Goal: Task Accomplishment & Management: Manage account settings

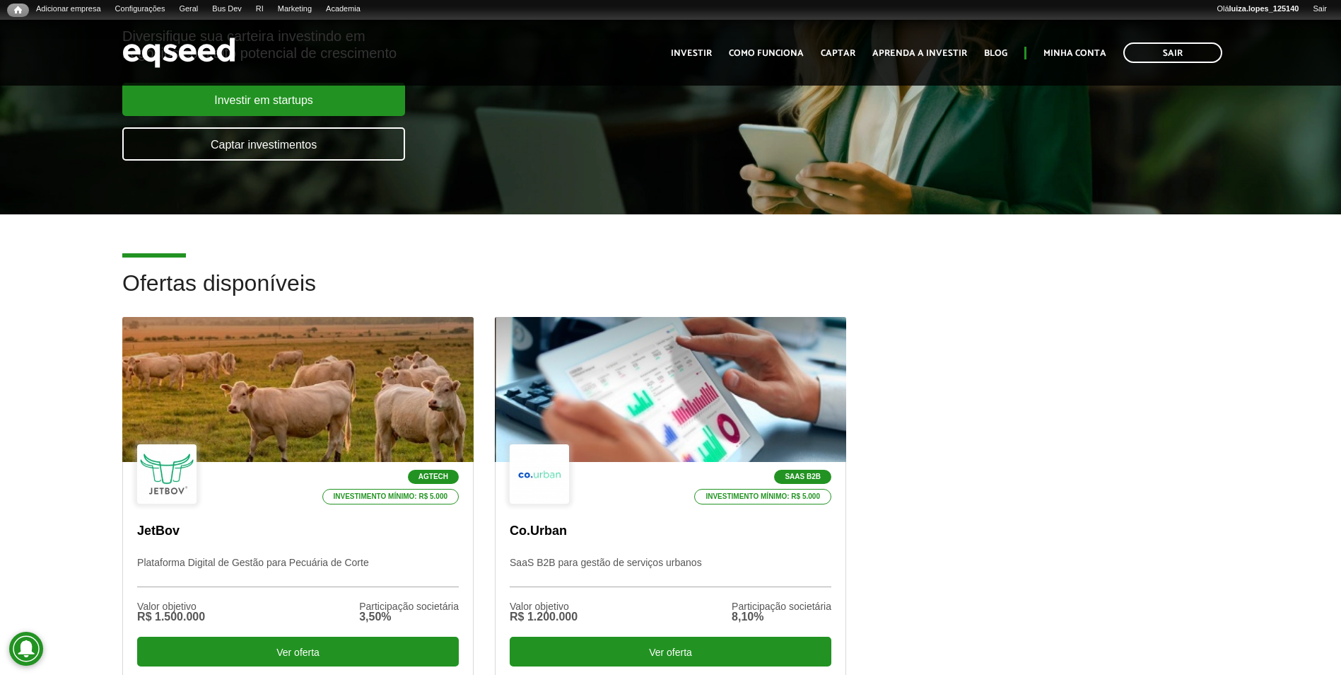
scroll to position [354, 0]
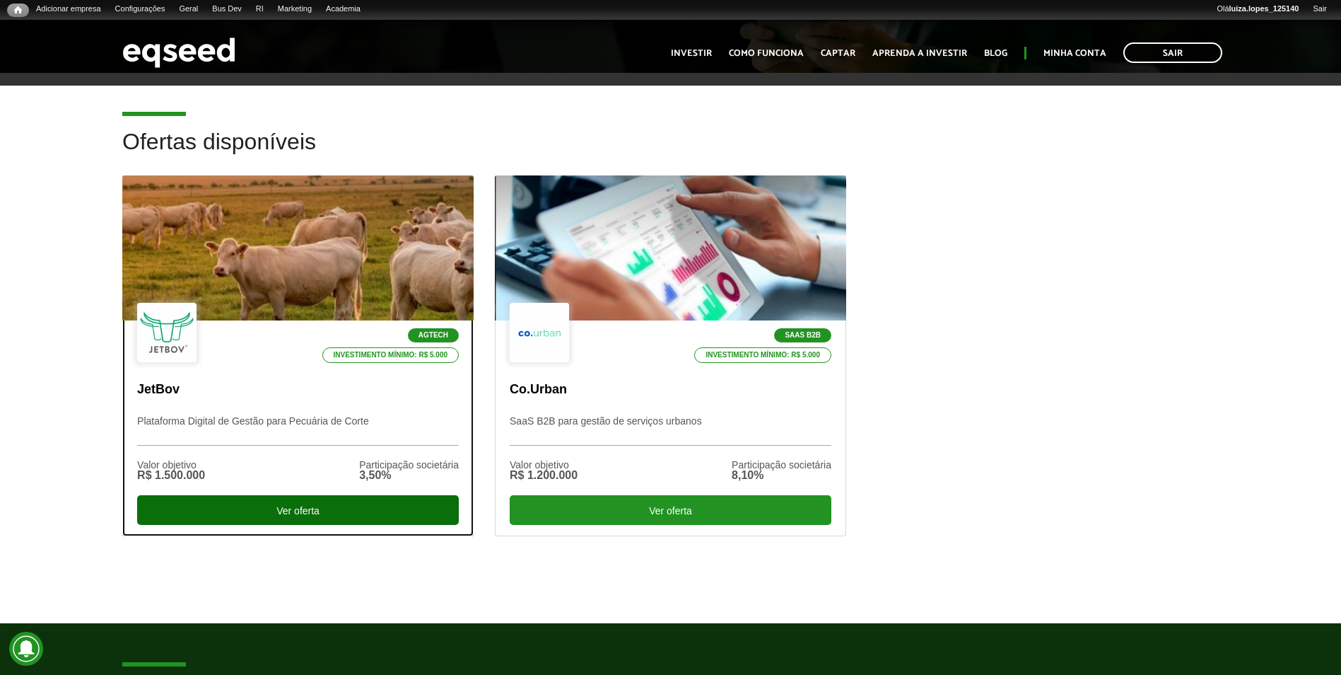
click at [153, 496] on div "Ver oferta" at bounding box center [298, 510] width 322 height 30
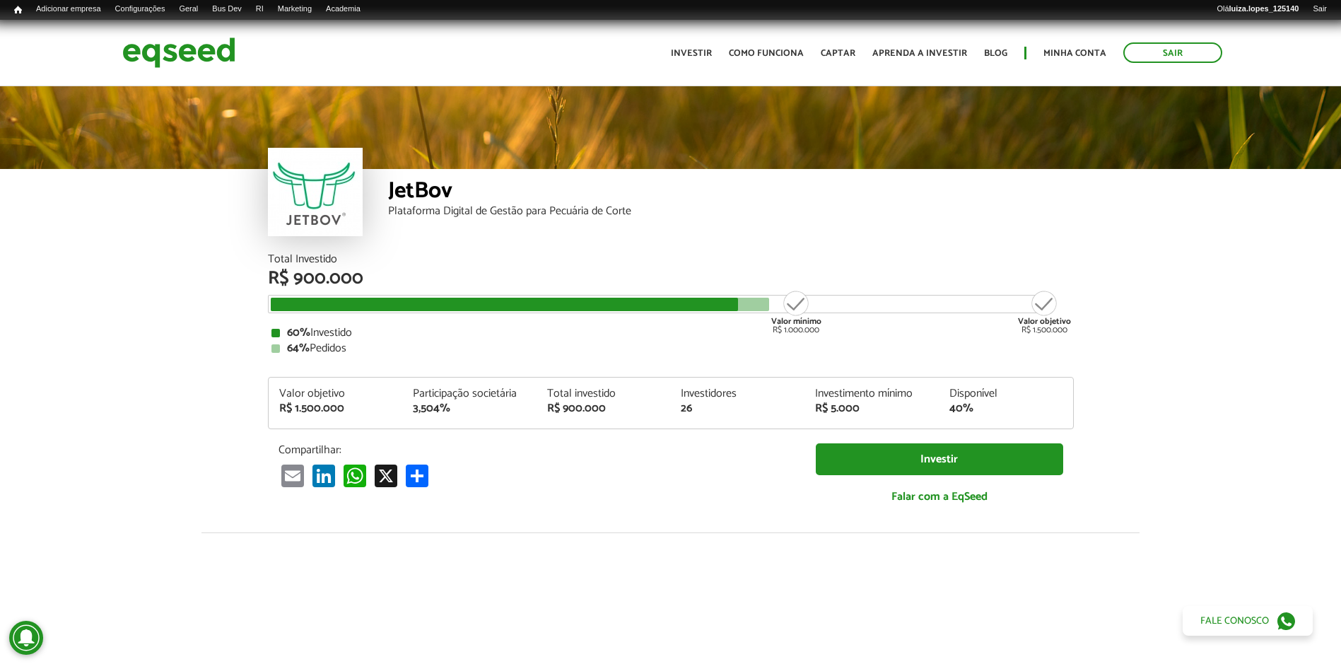
scroll to position [1612, 0]
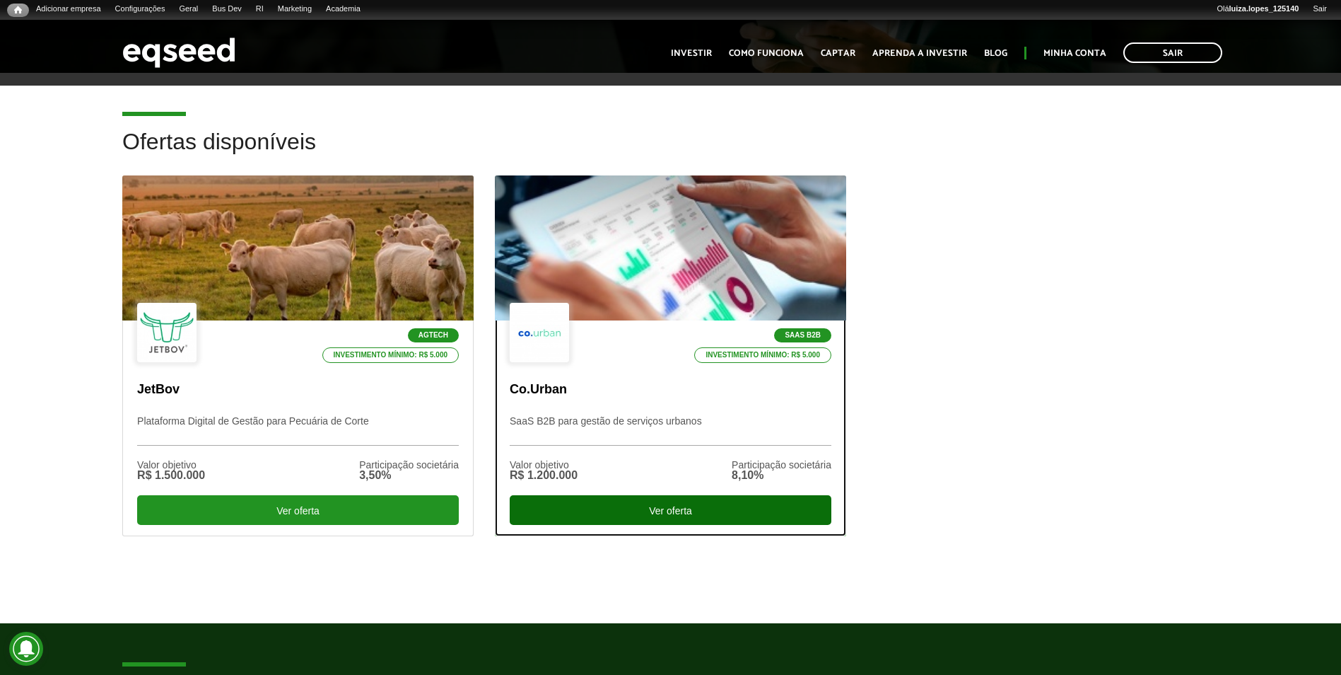
click at [628, 506] on div "Ver oferta" at bounding box center [671, 510] width 322 height 30
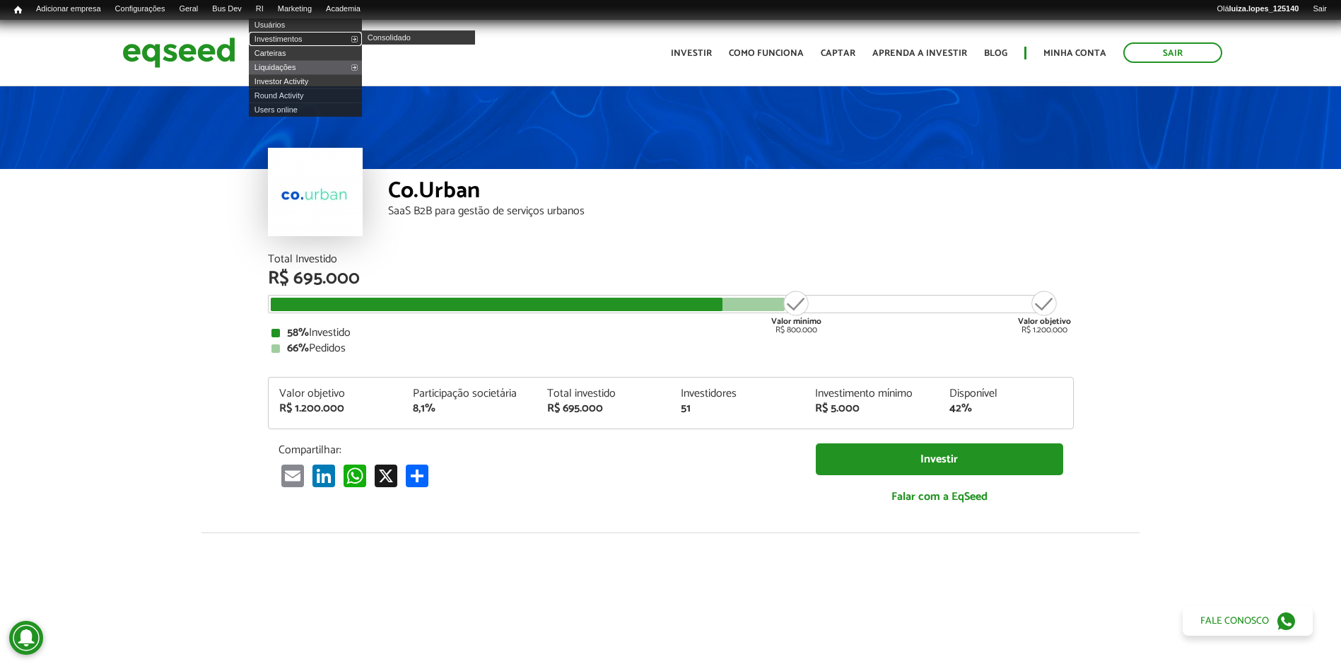
click at [291, 38] on link "Investimentos" at bounding box center [305, 39] width 113 height 14
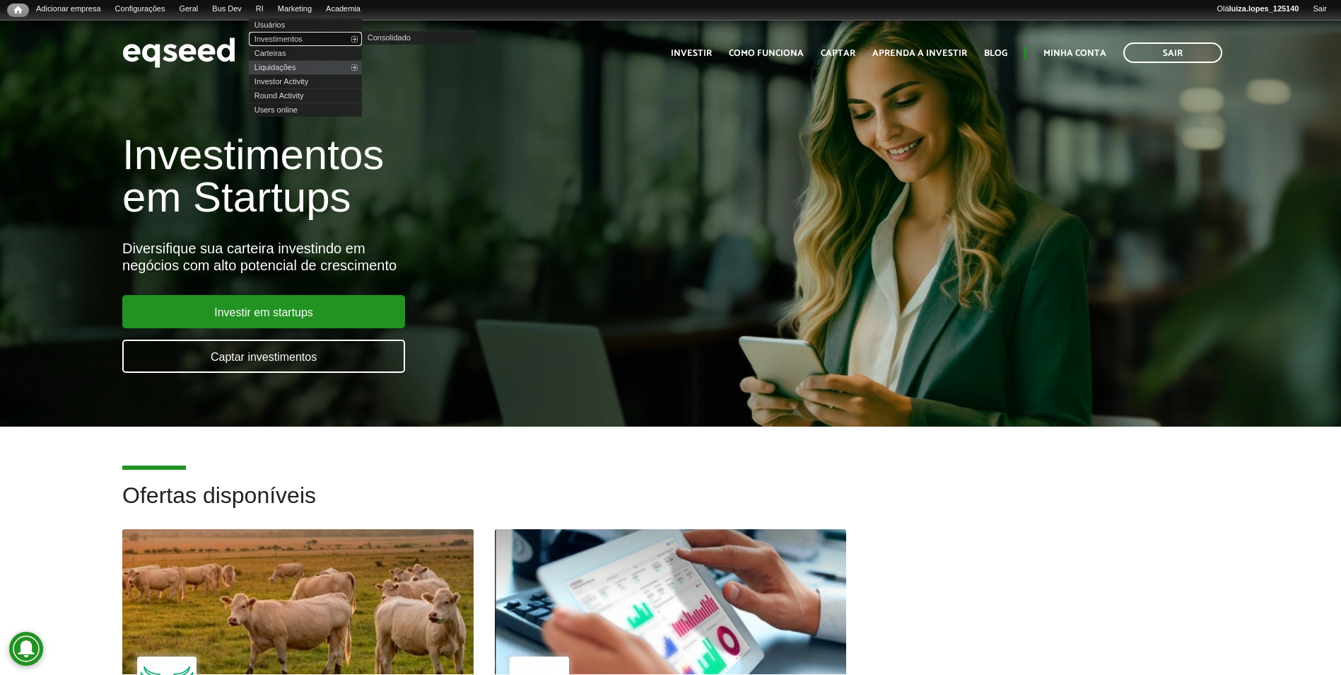
click at [301, 37] on link "Investimentos" at bounding box center [305, 39] width 113 height 14
click at [1084, 58] on link "Minha conta" at bounding box center [1075, 53] width 63 height 9
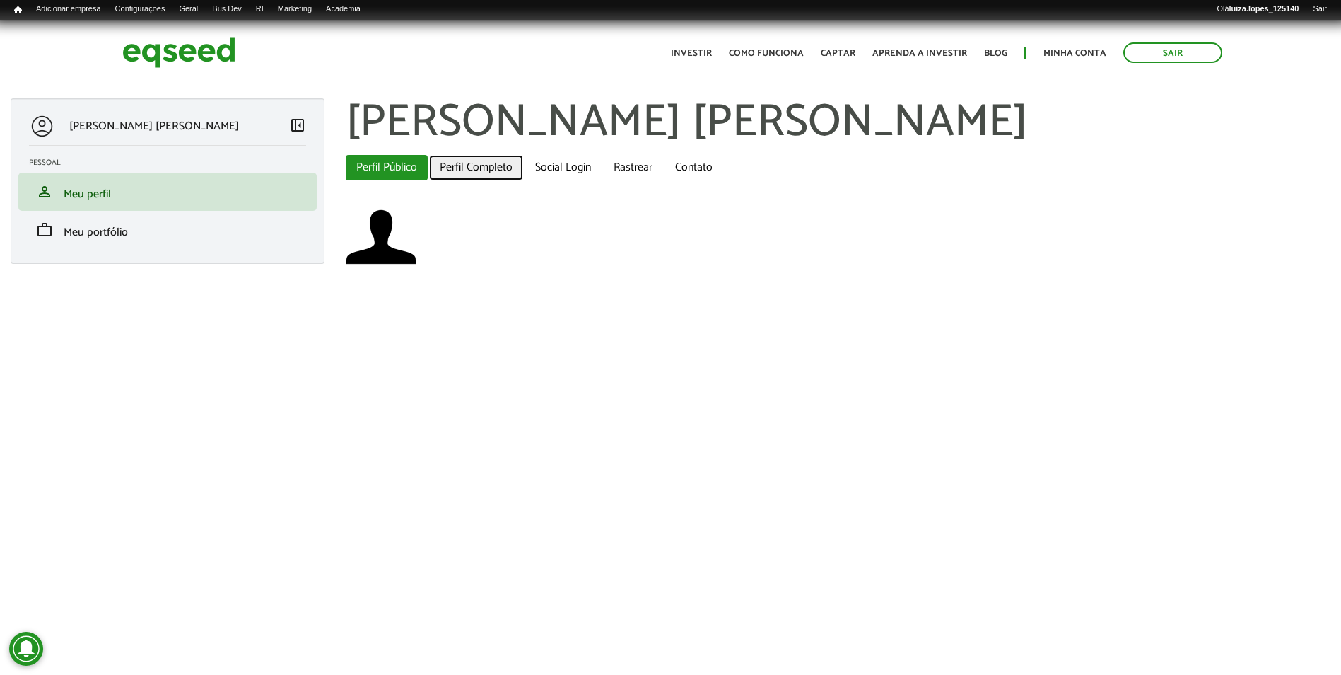
click at [458, 169] on link "Perfil Completo" at bounding box center [476, 167] width 94 height 25
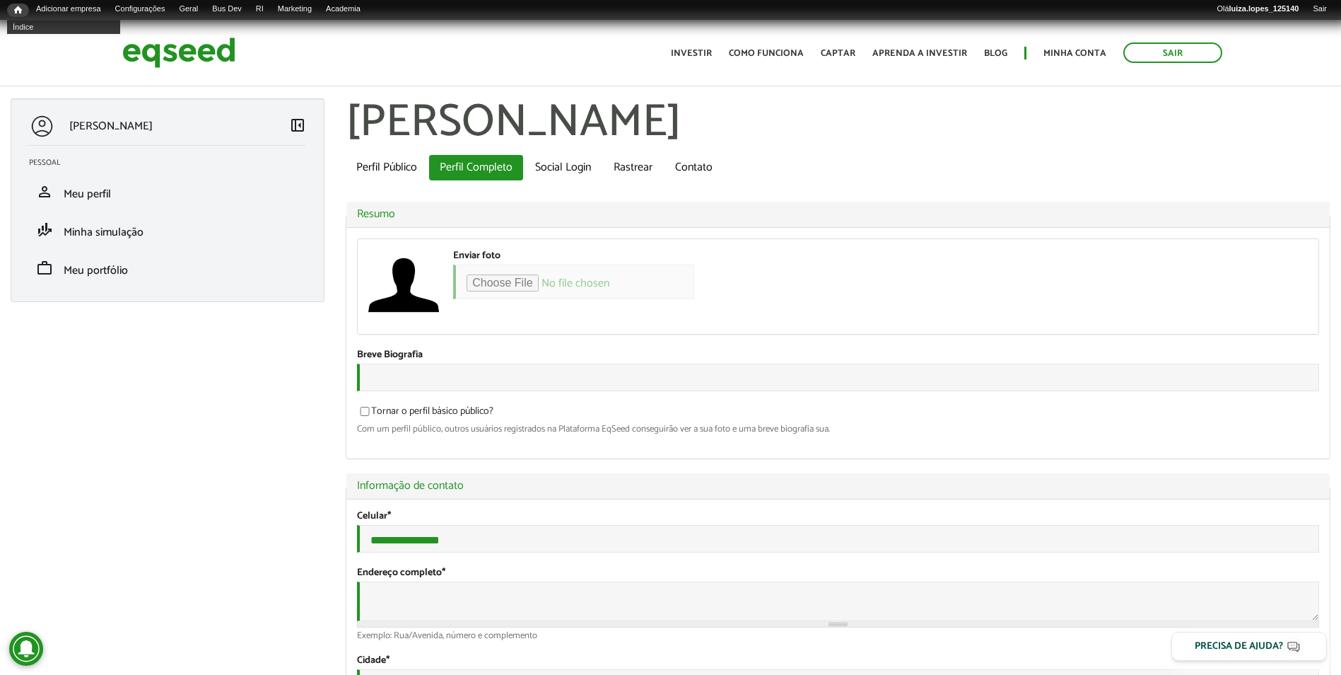
type input "**********"
click at [23, 14] on link "Início" at bounding box center [18, 10] width 22 height 13
